Goal: Task Accomplishment & Management: Complete application form

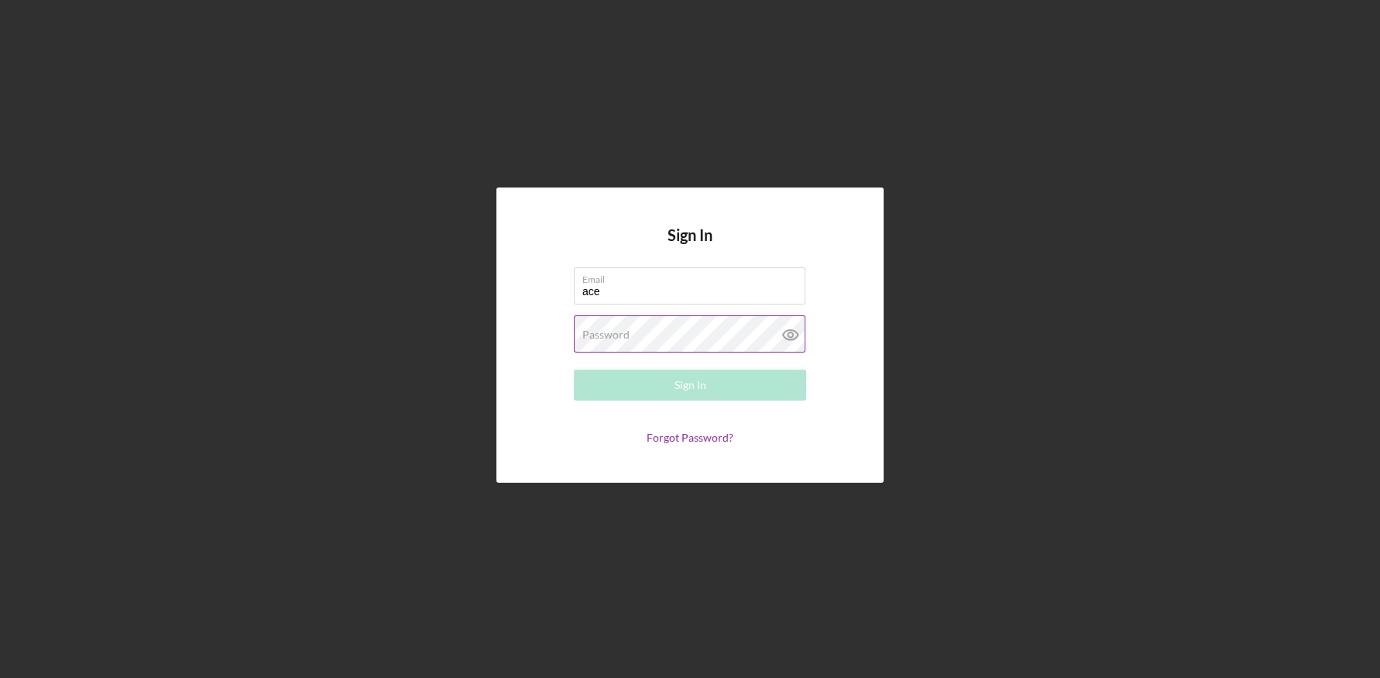
type input "[EMAIL_ADDRESS][DOMAIN_NAME]"
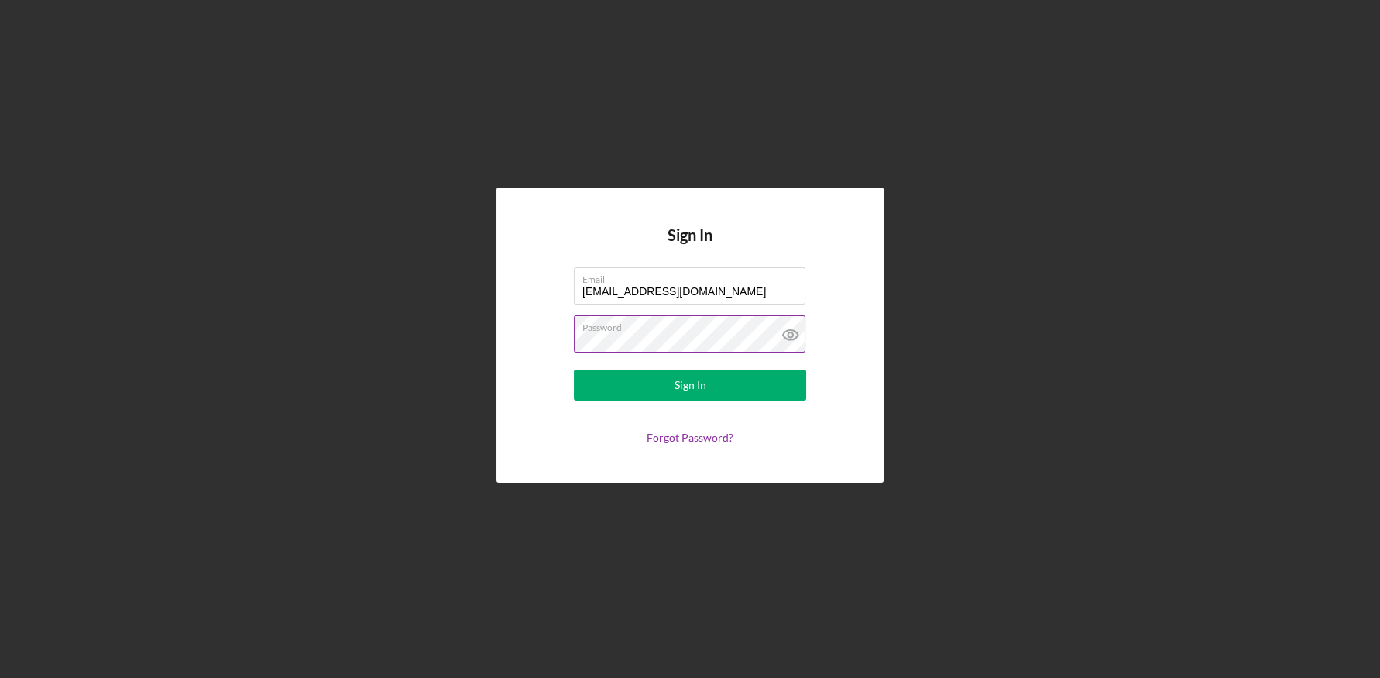
click at [574, 369] on button "Sign In" at bounding box center [690, 384] width 232 height 31
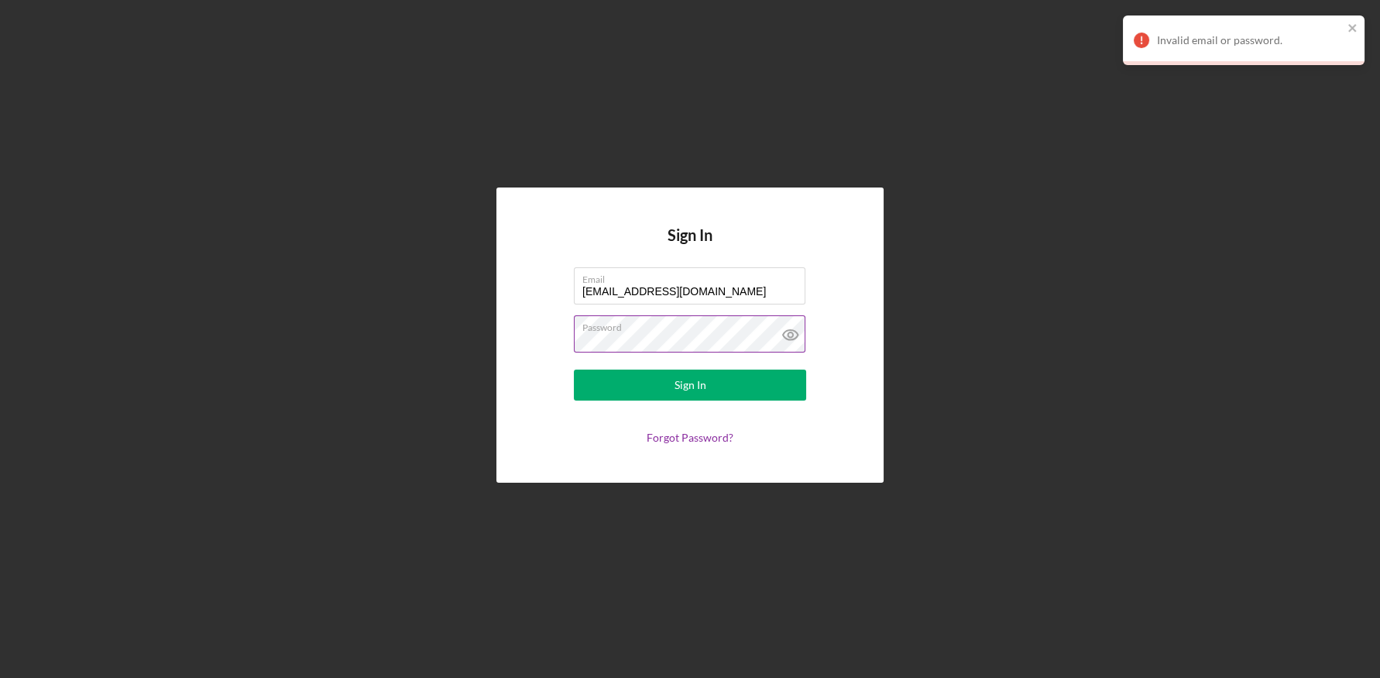
click at [798, 331] on icon at bounding box center [790, 334] width 39 height 39
click at [574, 369] on button "Sign In" at bounding box center [690, 384] width 232 height 31
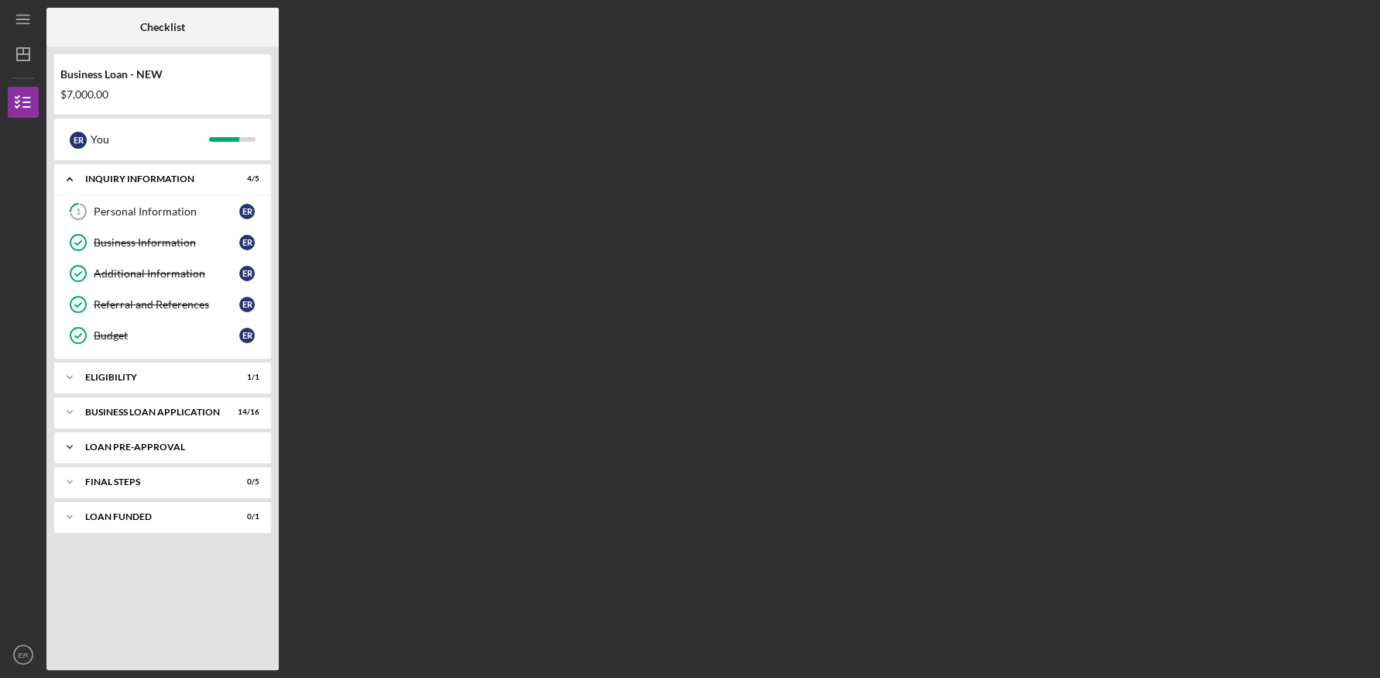
click at [156, 446] on div "LOAN PRE-APPROVAL" at bounding box center [168, 446] width 167 height 9
click at [156, 478] on div "Loan Pre-Approval" at bounding box center [167, 479] width 146 height 12
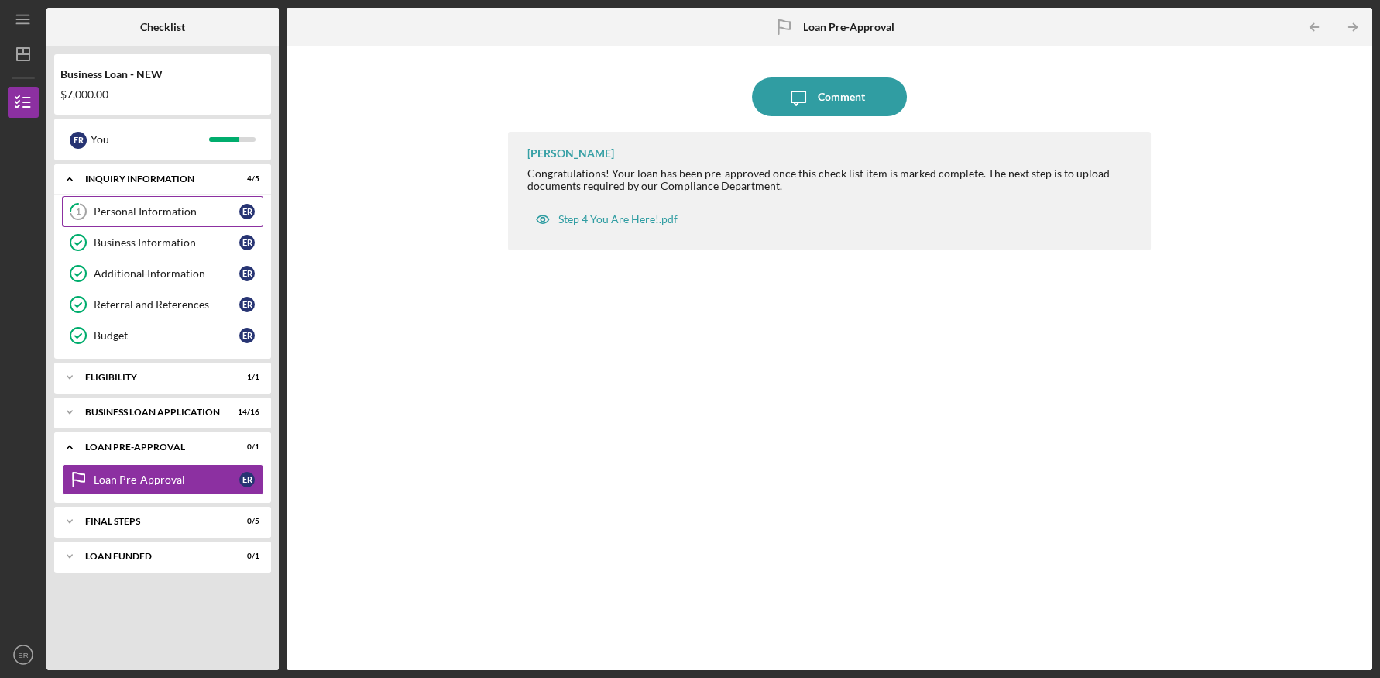
click at [165, 213] on div "Personal Information" at bounding box center [167, 211] width 146 height 12
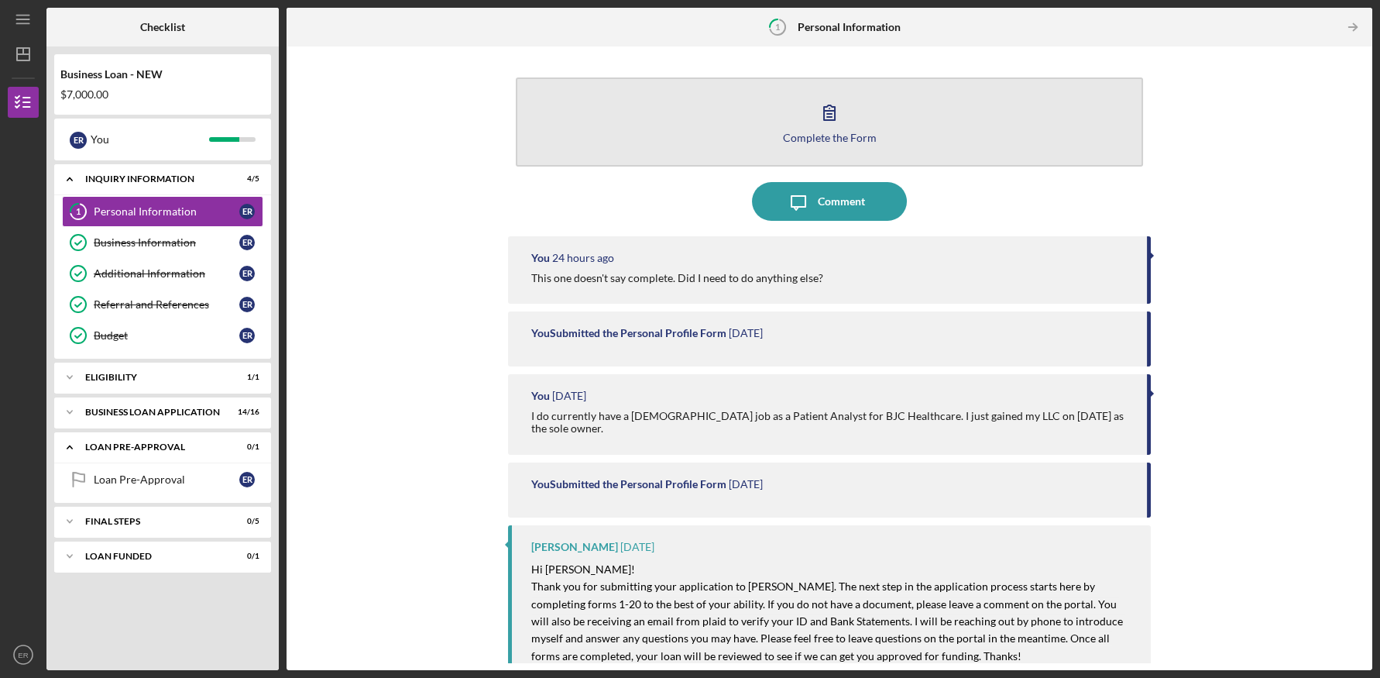
click at [815, 123] on icon "button" at bounding box center [829, 112] width 39 height 39
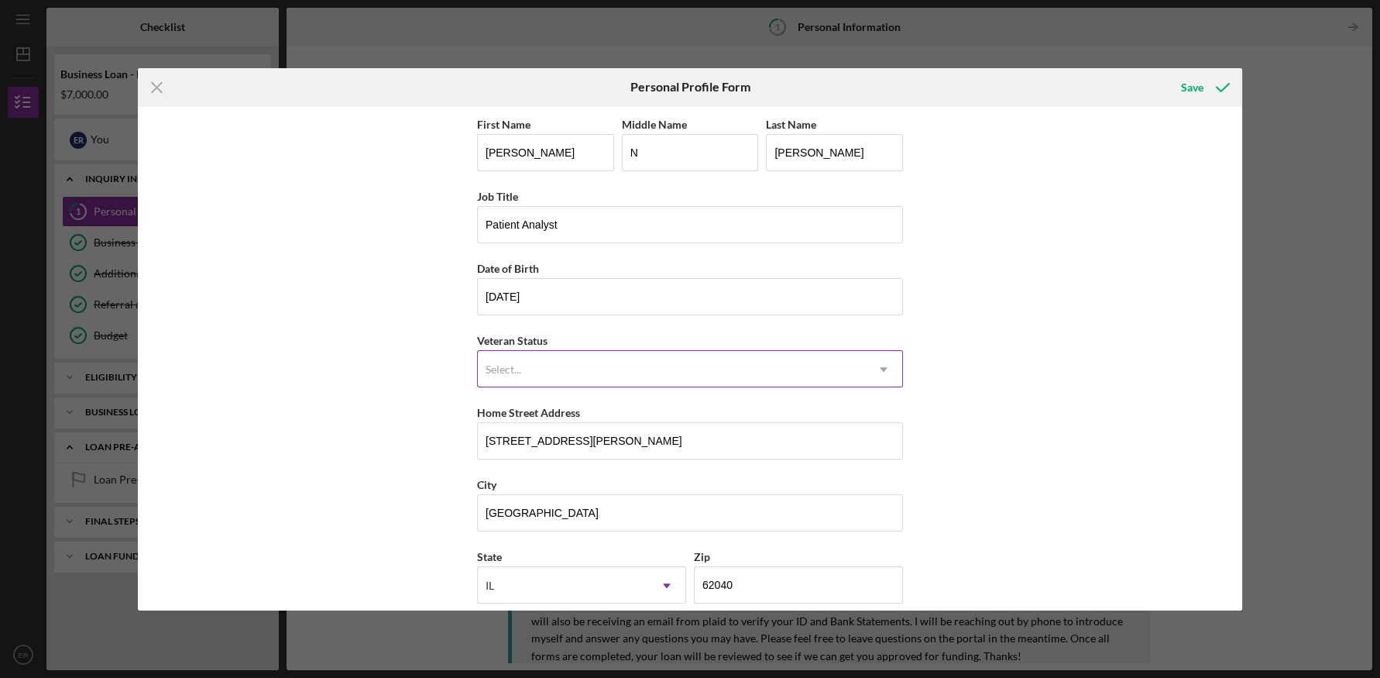
click at [880, 369] on use at bounding box center [884, 369] width 8 height 5
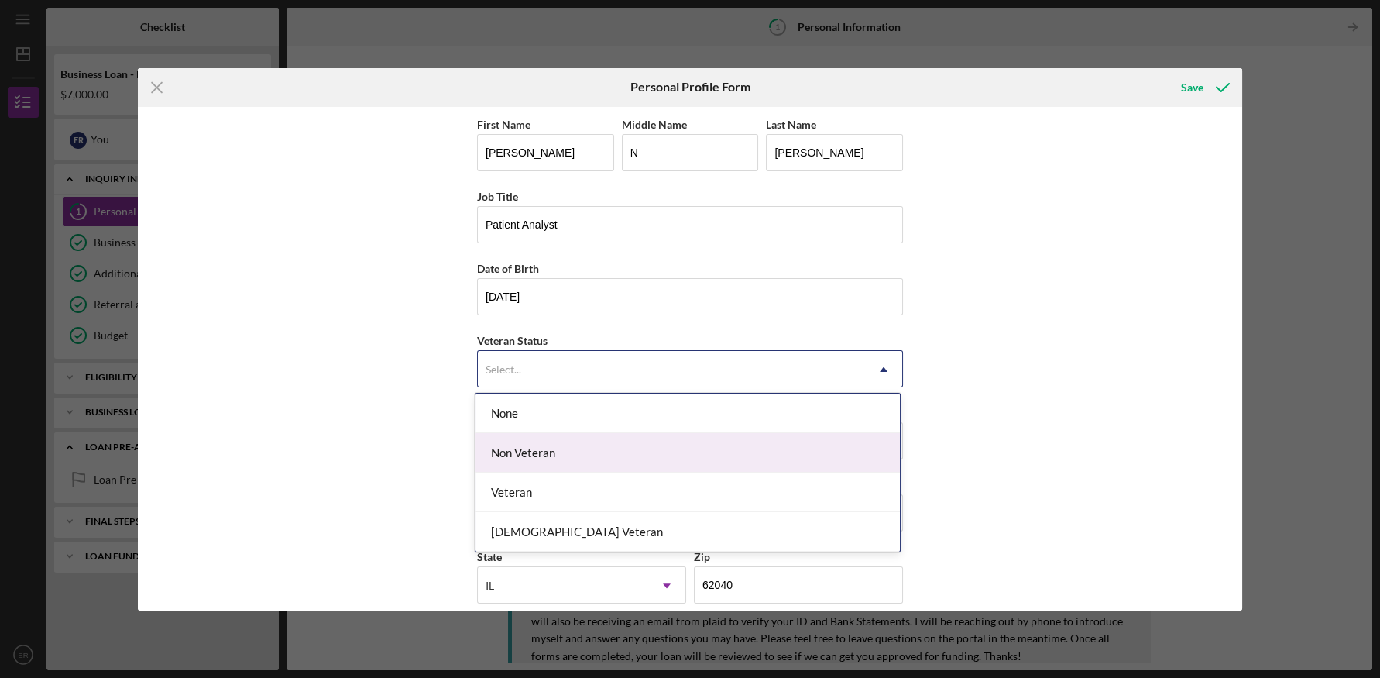
click at [824, 452] on div "Non Veteran" at bounding box center [687, 452] width 424 height 39
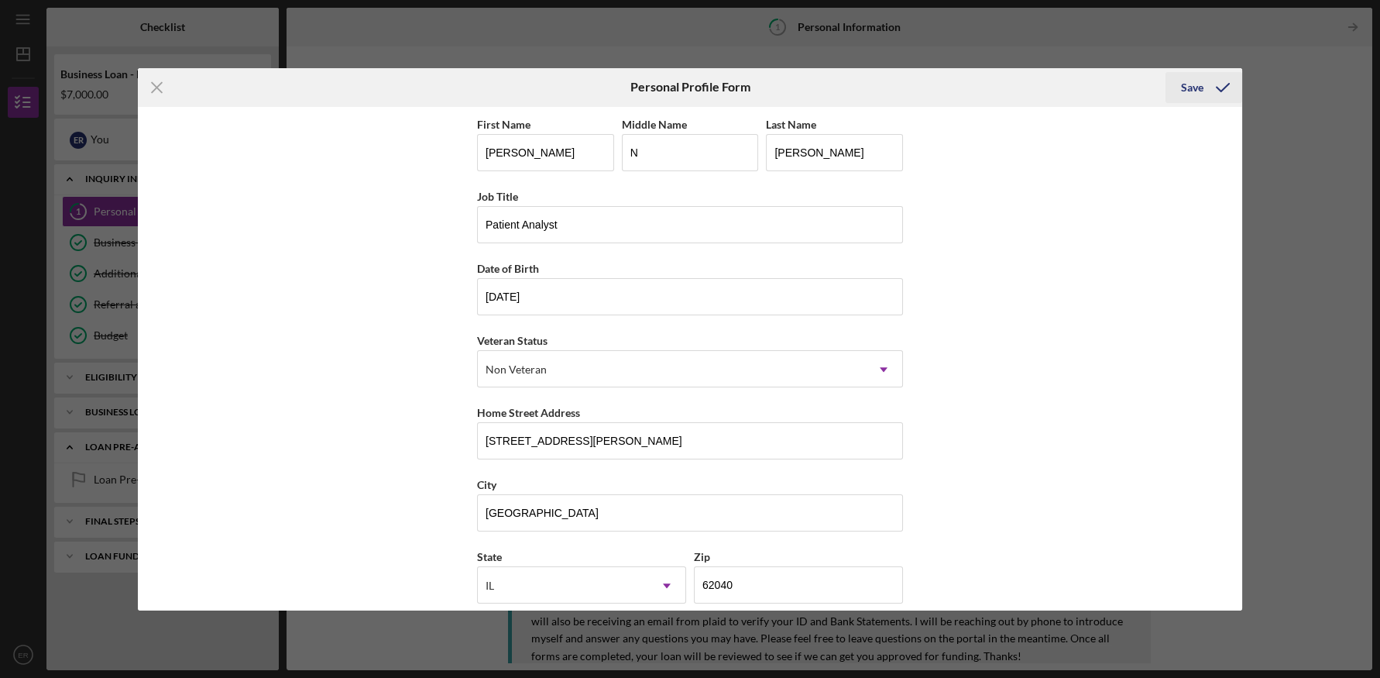
click at [1202, 90] on div "Save" at bounding box center [1192, 87] width 22 height 31
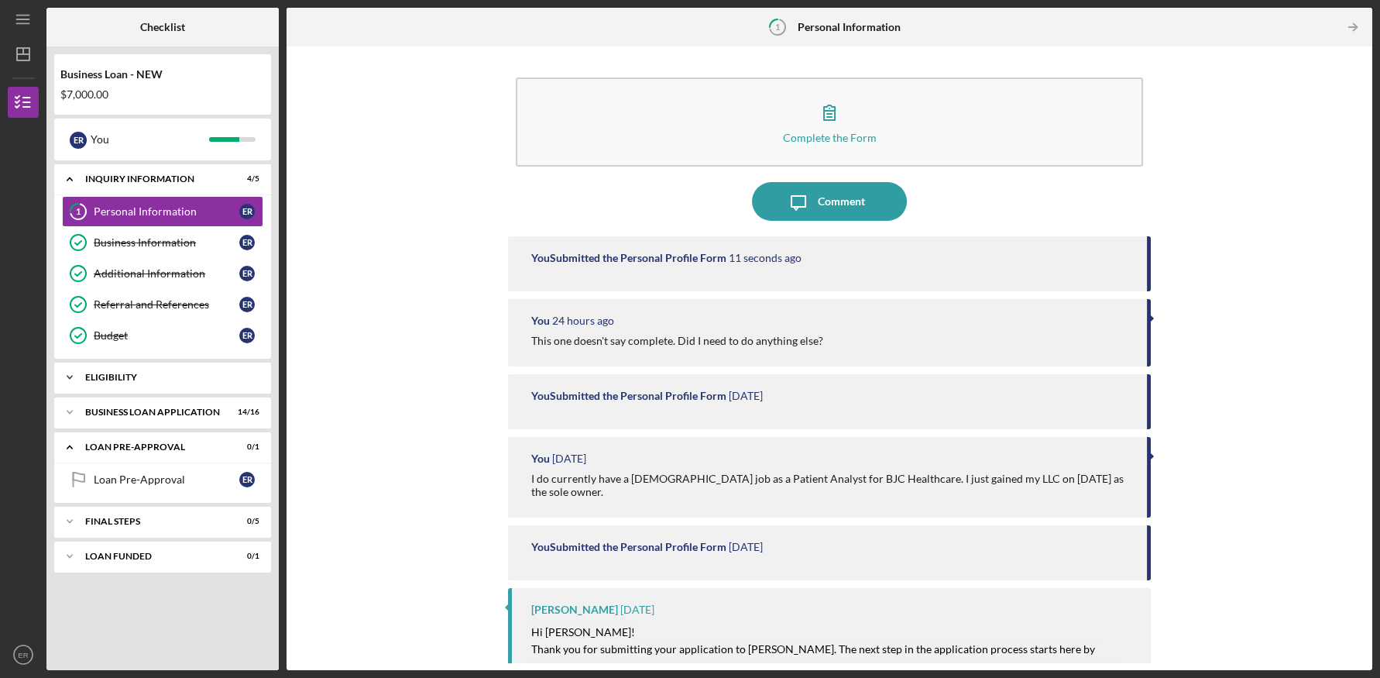
click at [121, 381] on div "ELIGIBILITY" at bounding box center [168, 376] width 167 height 9
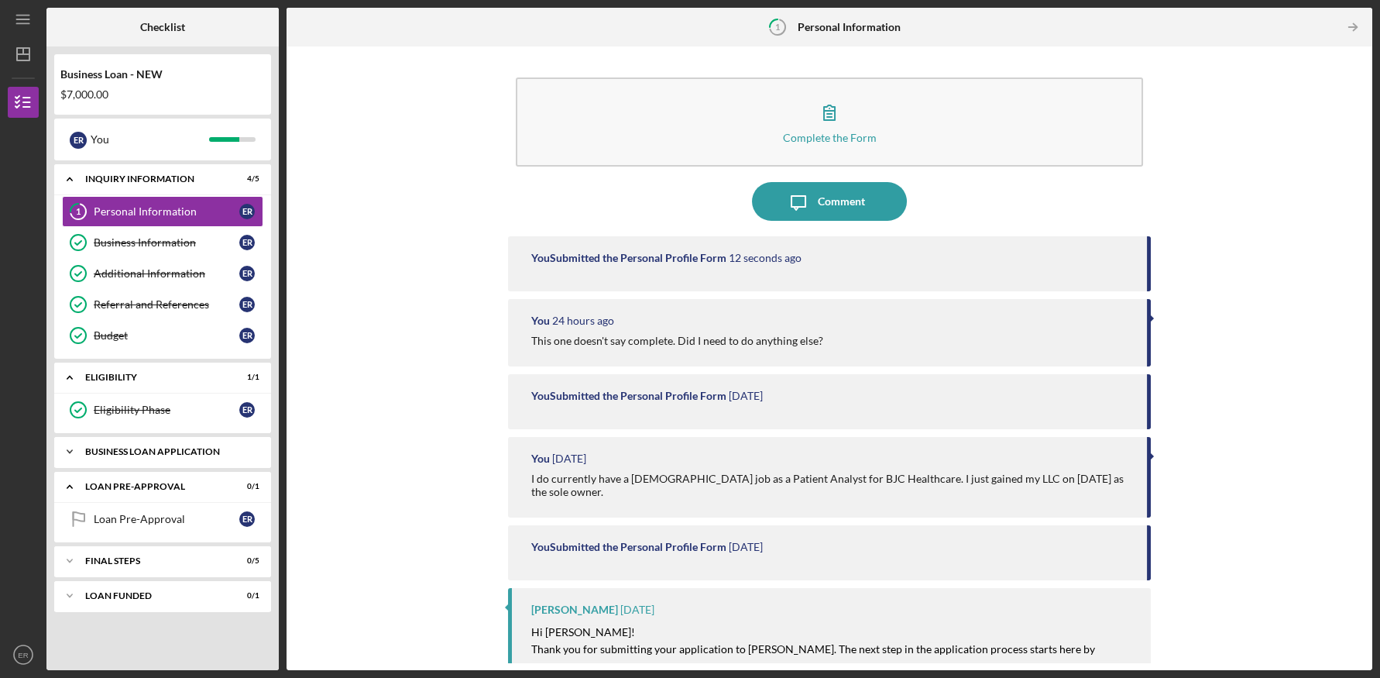
click at [129, 451] on div "BUSINESS LOAN APPLICATION" at bounding box center [168, 451] width 167 height 9
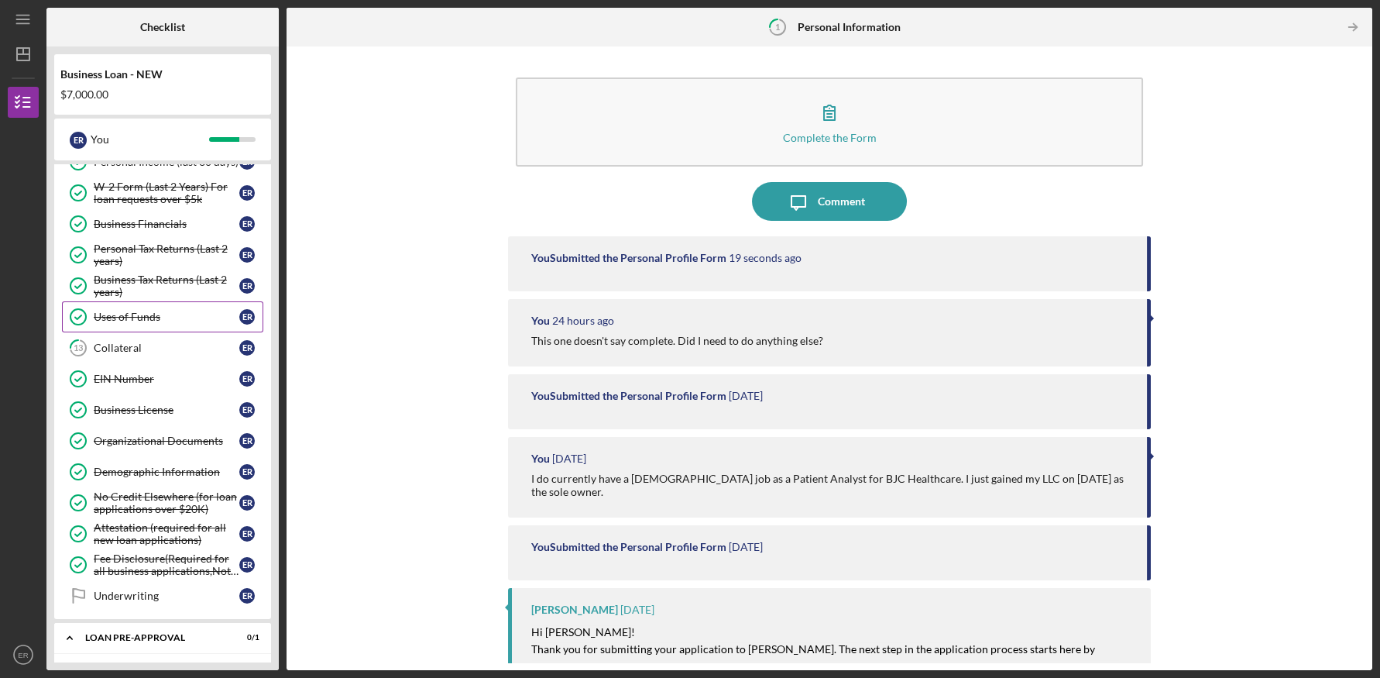
scroll to position [387, 0]
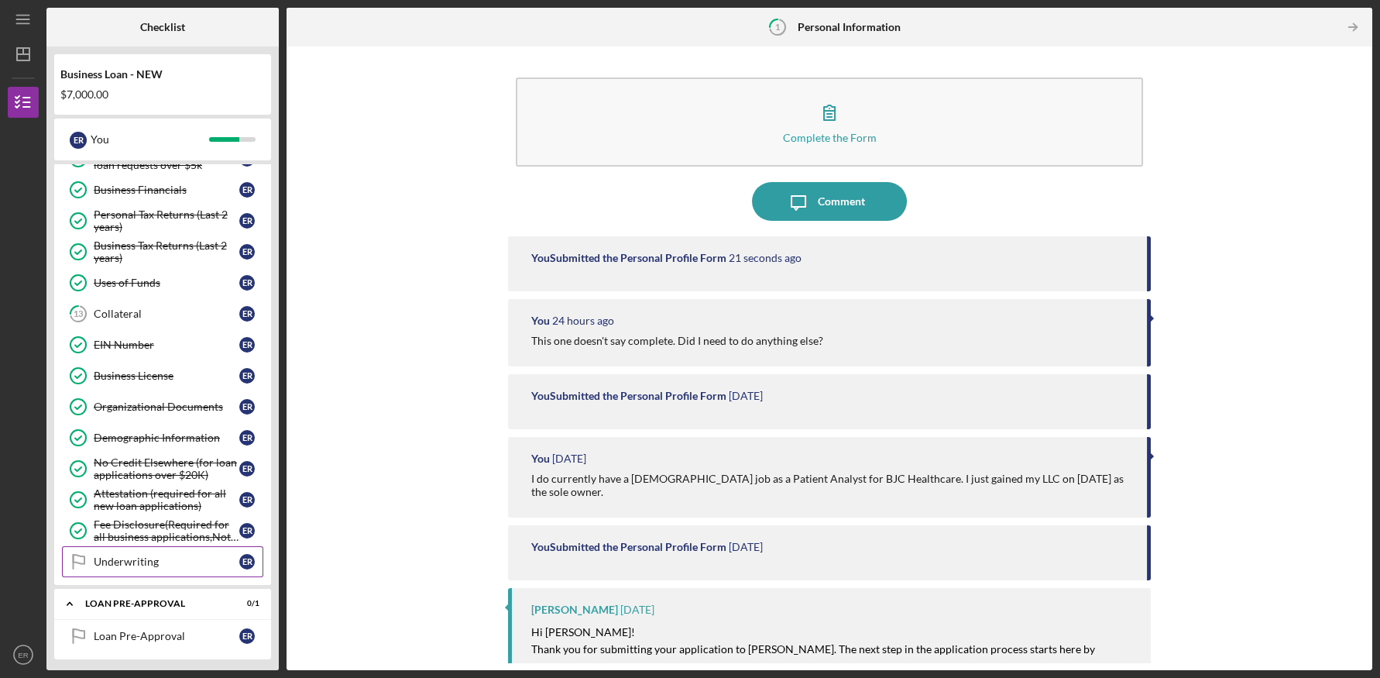
click at [197, 550] on link "Underwriting Underwriting E R" at bounding box center [162, 561] width 201 height 31
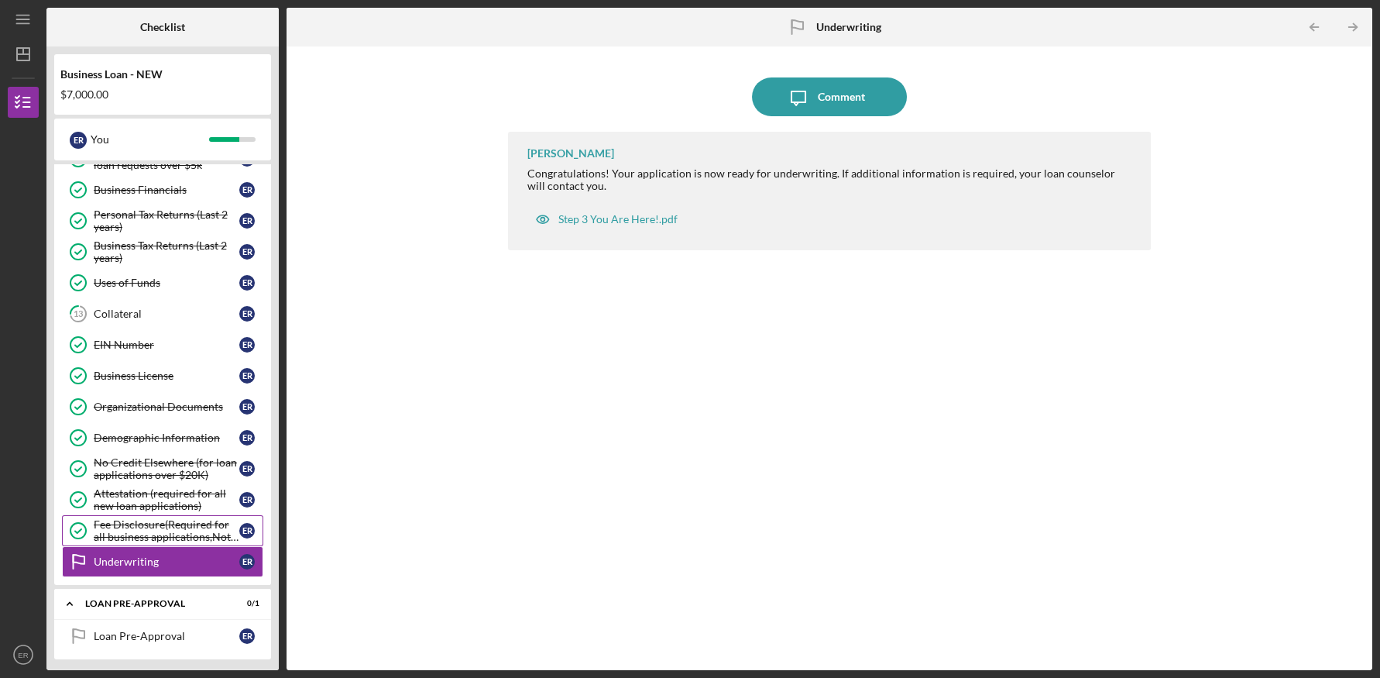
click at [191, 527] on div "Fee Disclosure(Required for all business applications,Not needed for Contractor…" at bounding box center [167, 530] width 146 height 25
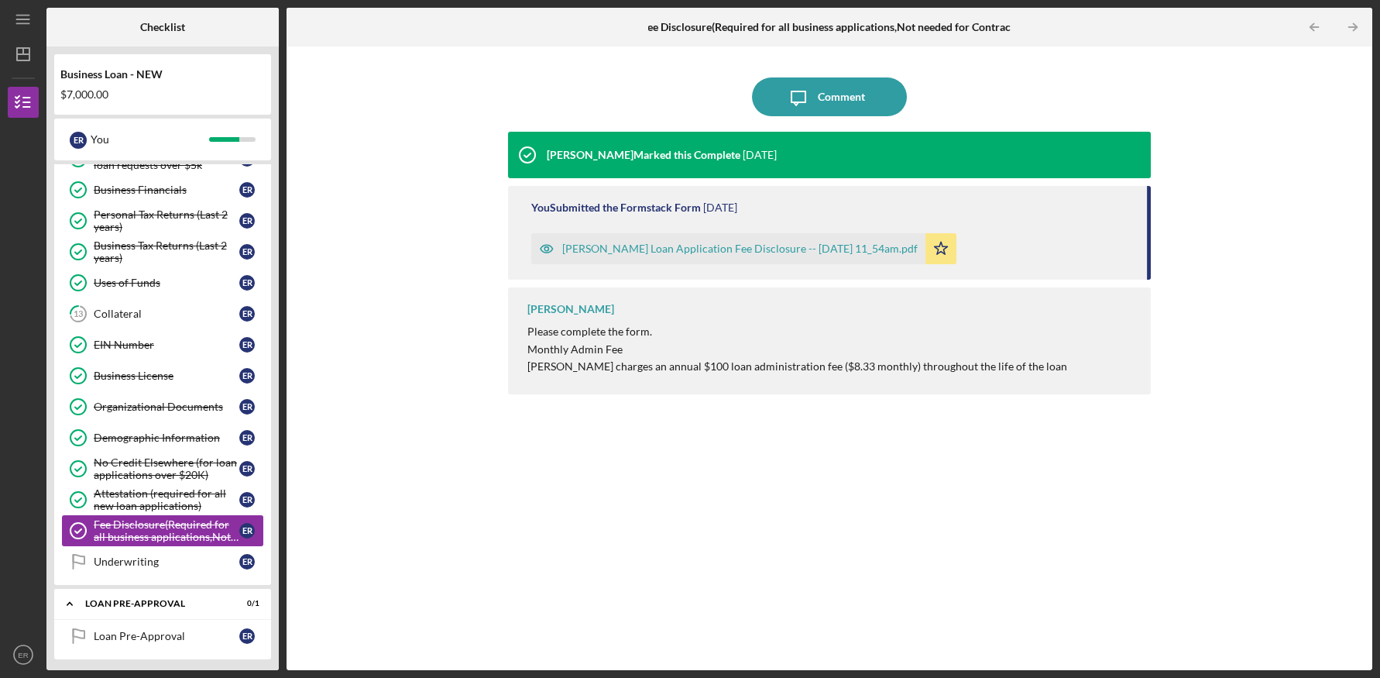
click at [184, 541] on link "Fee Disclosure(Required for all business applications,Not needed for Contractor…" at bounding box center [162, 530] width 201 height 31
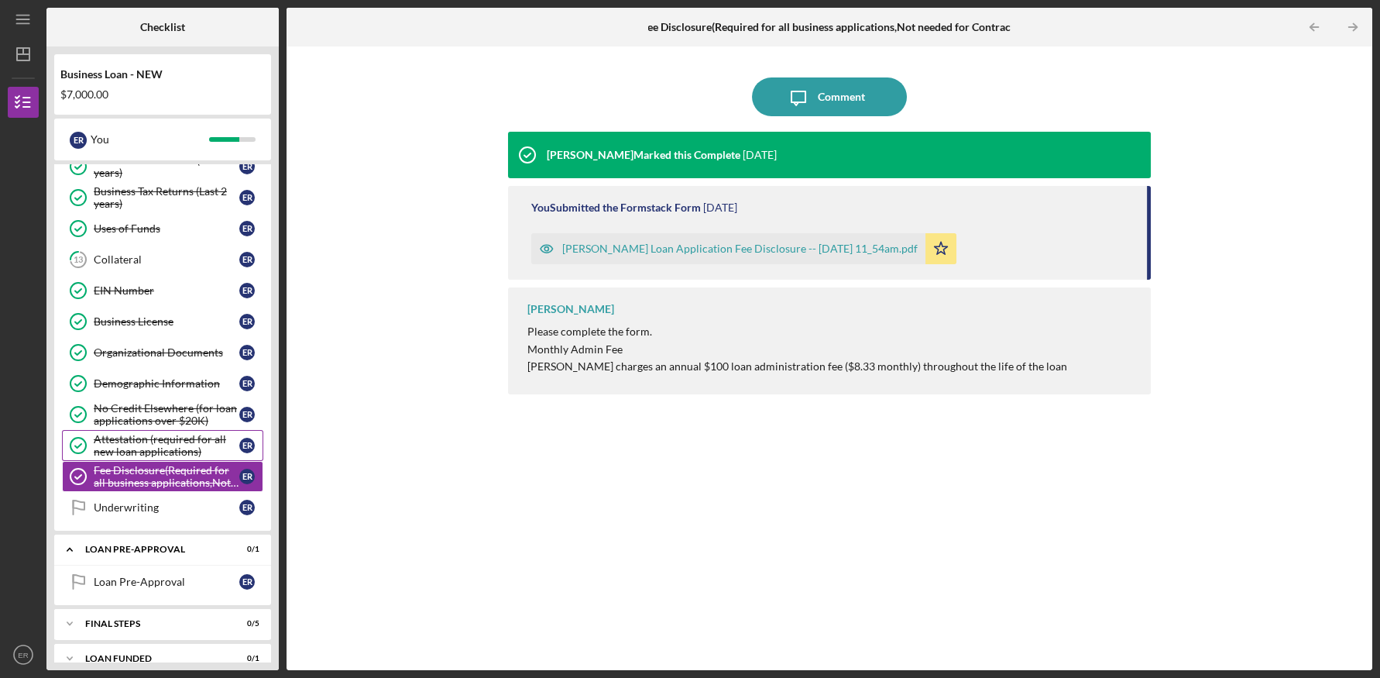
scroll to position [459, 0]
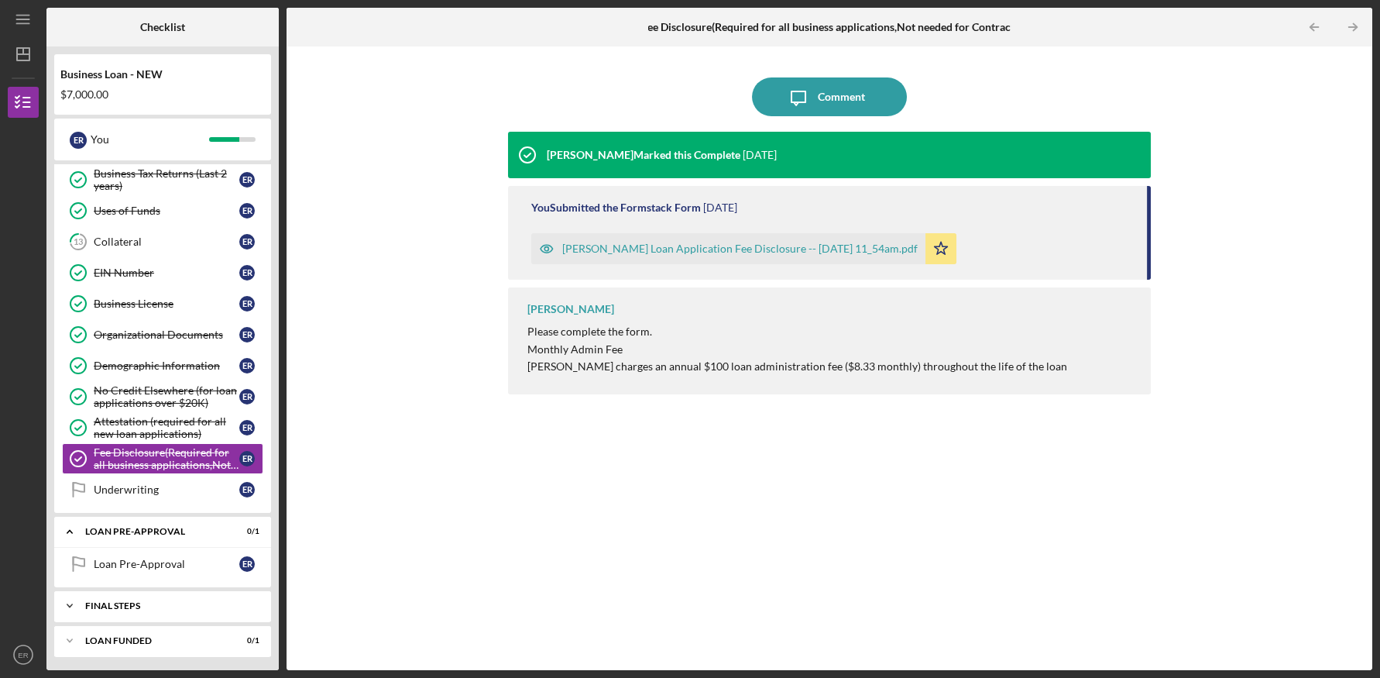
click at [139, 608] on div "Icon/Expander FINAL STEPS 0 / 5" at bounding box center [162, 605] width 217 height 31
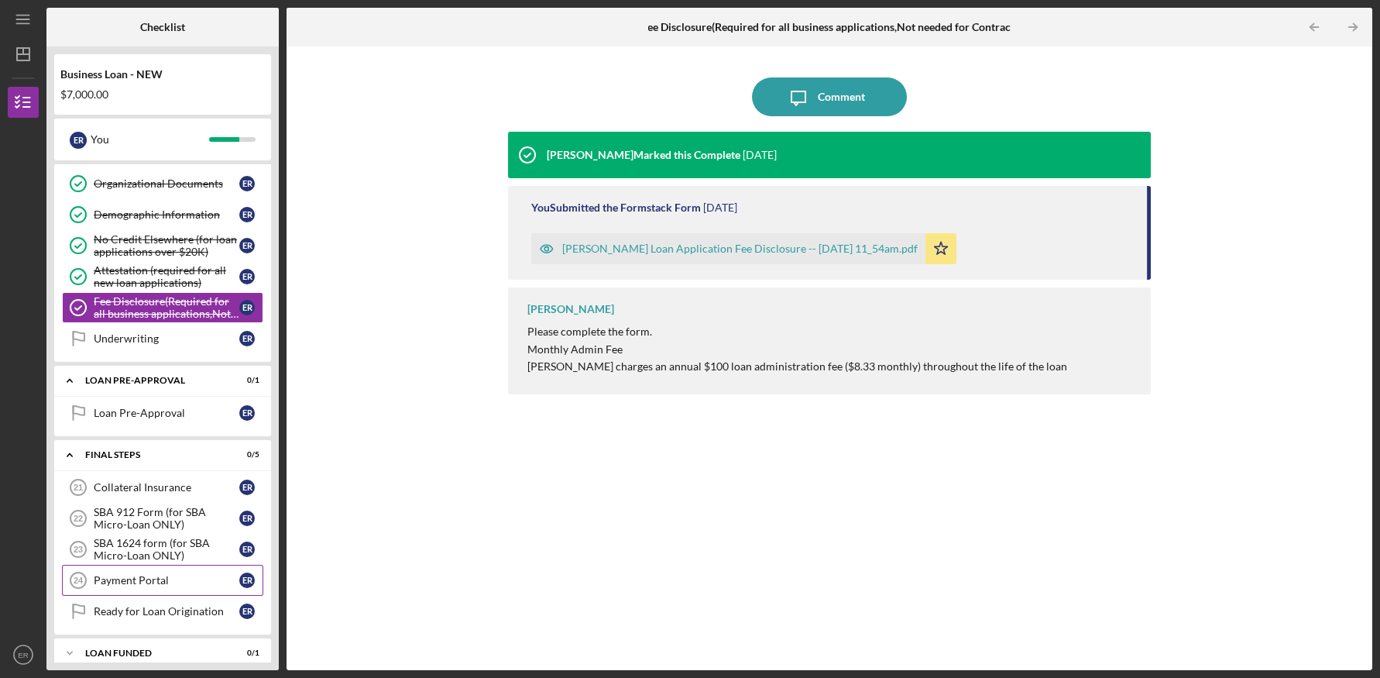
scroll to position [622, 0]
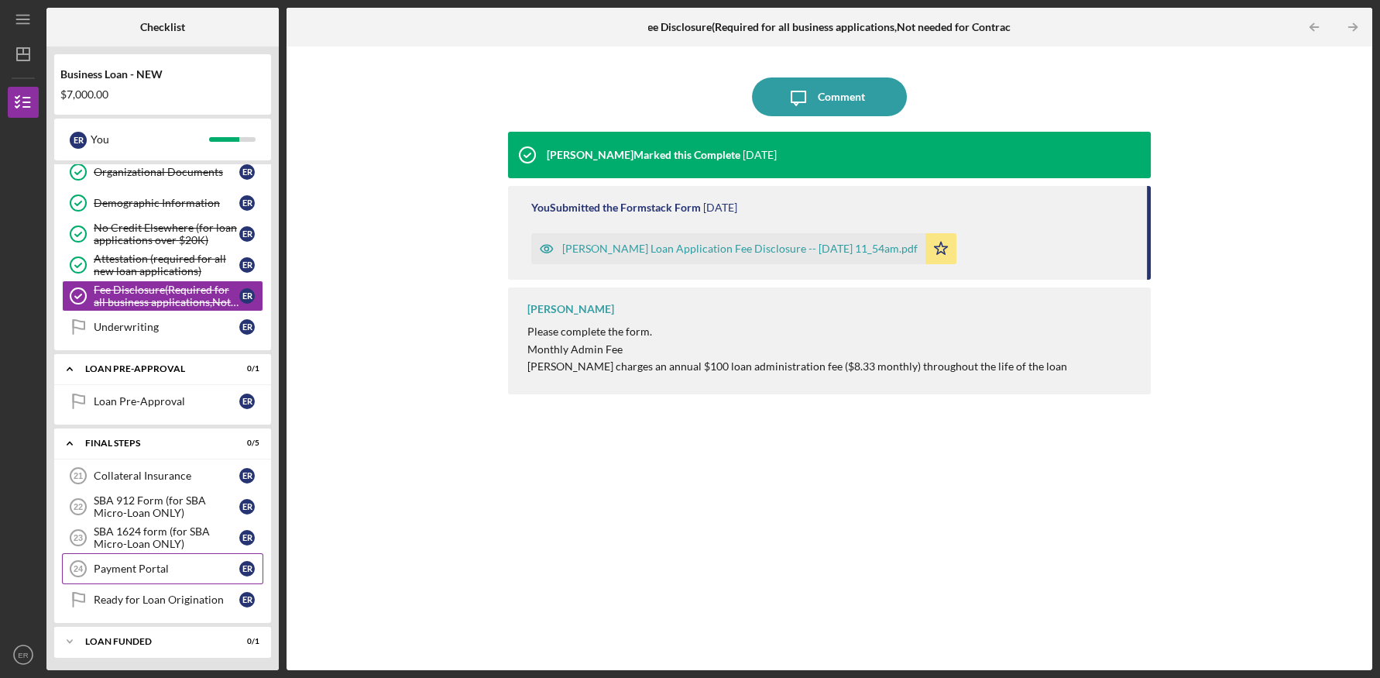
click at [173, 571] on div "Payment Portal" at bounding box center [167, 568] width 146 height 12
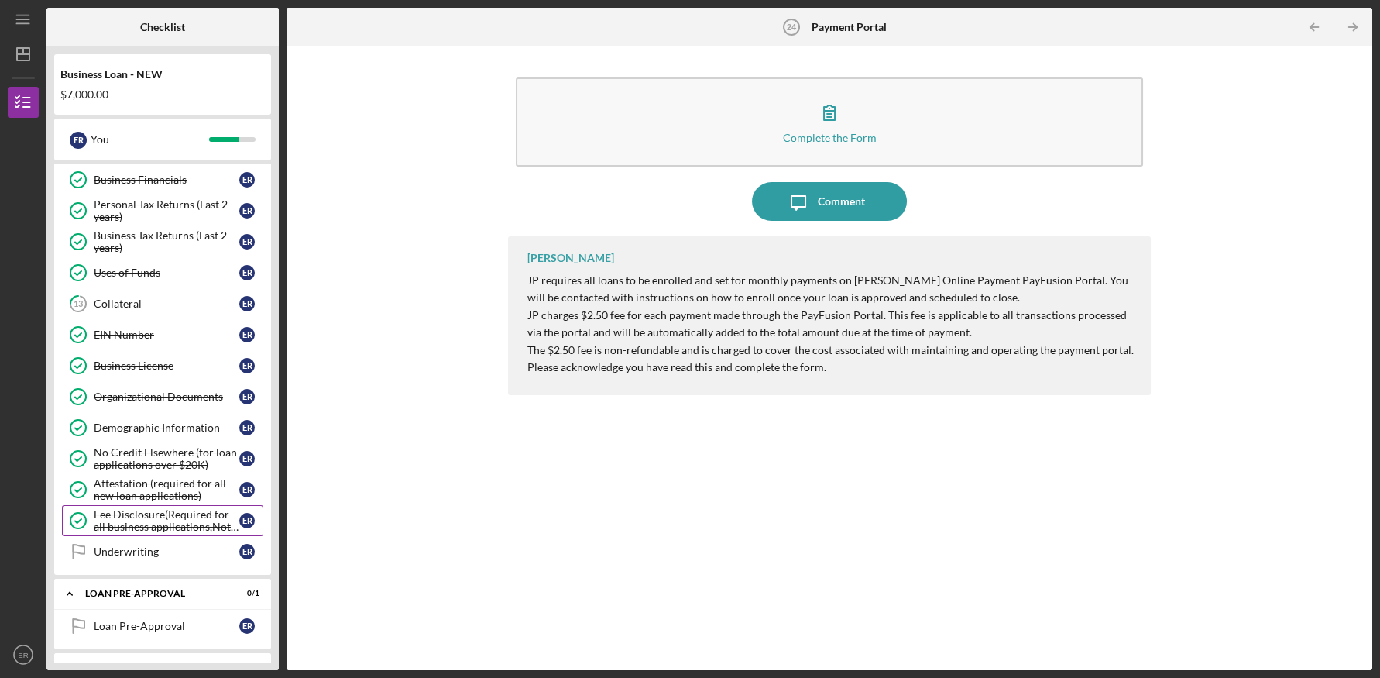
scroll to position [364, 0]
